Goal: Task Accomplishment & Management: Complete application form

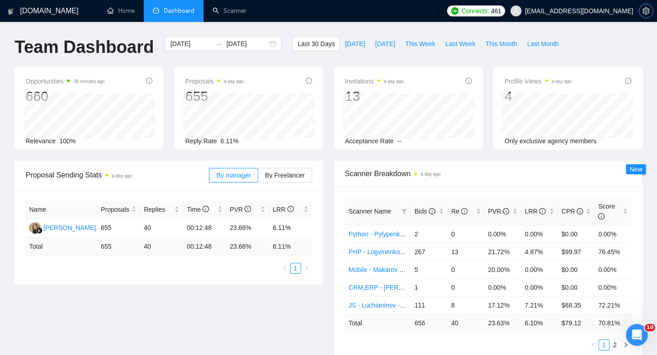
click at [647, 10] on icon "setting" at bounding box center [645, 10] width 7 height 7
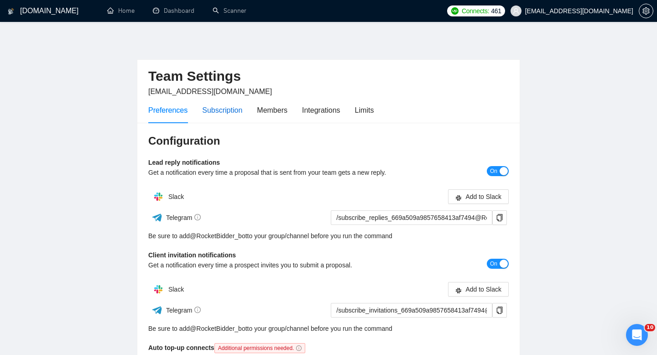
click at [239, 113] on div "Subscription" at bounding box center [222, 109] width 40 height 11
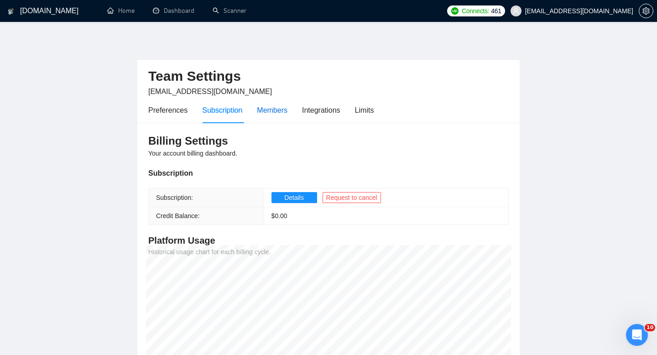
click at [279, 112] on div "Members" at bounding box center [272, 109] width 31 height 11
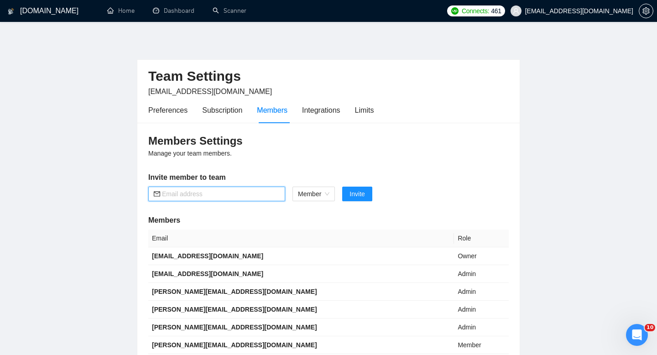
click at [217, 195] on input "text" at bounding box center [221, 194] width 118 height 10
paste input "[PERSON_NAME][EMAIL_ADDRESS][DOMAIN_NAME]"
type input "[PERSON_NAME][EMAIL_ADDRESS][DOMAIN_NAME]"
click at [357, 196] on span "Invite" at bounding box center [356, 194] width 15 height 10
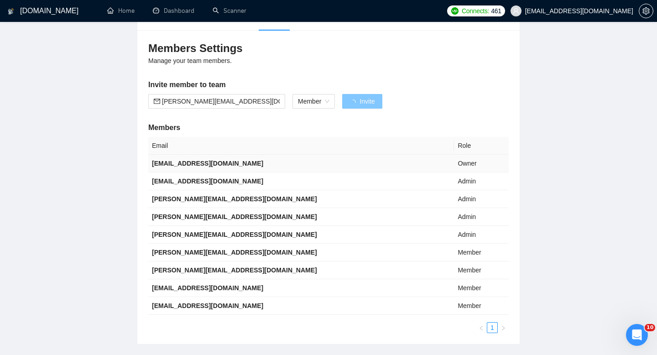
scroll to position [92, 0]
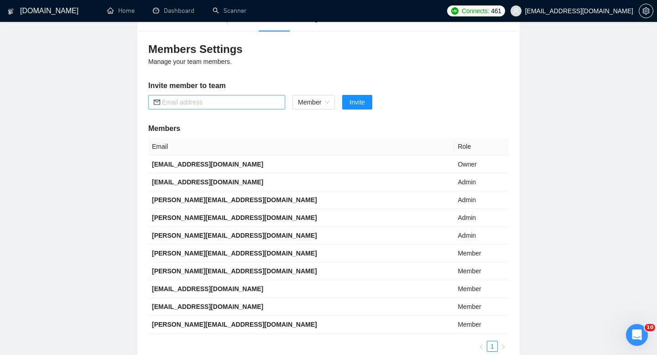
click at [252, 103] on input "text" at bounding box center [221, 102] width 118 height 10
paste input "[PERSON_NAME][EMAIL_ADDRESS][DOMAIN_NAME]"
type input "[PERSON_NAME][EMAIL_ADDRESS][DOMAIN_NAME]"
click at [342, 95] on button "Invite" at bounding box center [357, 102] width 30 height 15
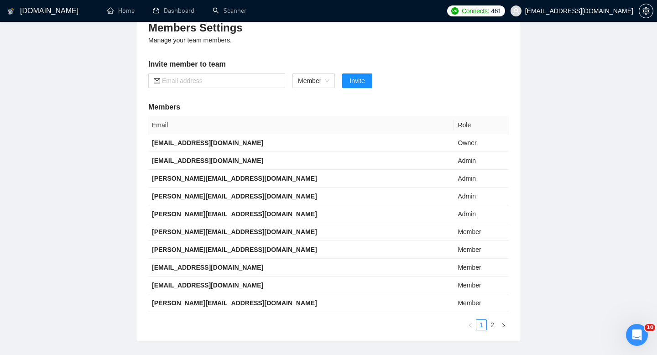
scroll to position [0, 0]
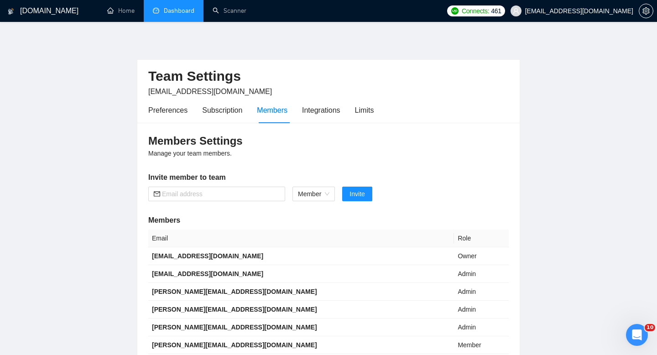
click at [166, 15] on link "Dashboard" at bounding box center [173, 11] width 41 height 8
